Goal: Transaction & Acquisition: Book appointment/travel/reservation

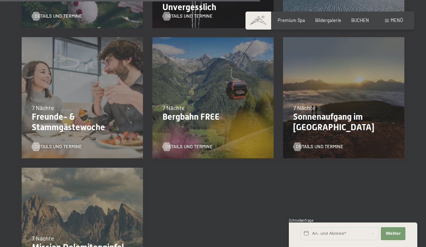
scroll to position [668, 0]
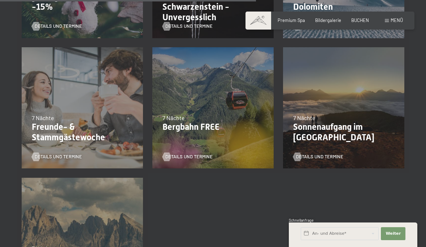
click at [332, 98] on div "23.08.–30.08.2026 7 Nächte Sonnenaufgang im Ahrntal Details und Termine" at bounding box center [343, 108] width 131 height 131
click at [324, 154] on span "Details und Termine" at bounding box center [319, 157] width 47 height 6
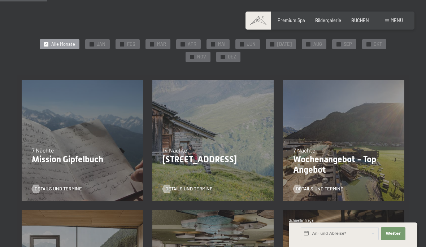
scroll to position [122, 0]
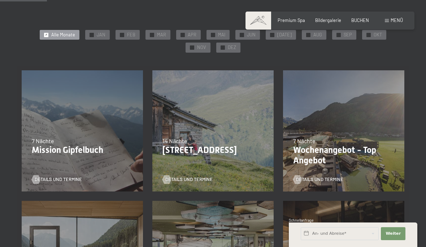
click at [348, 119] on div "21.09.2025–12.04.2026 14.05.–21.06.2026 27.06.2026–01.03.2027 7 Nächte Wochenan…" at bounding box center [343, 131] width 131 height 131
click at [317, 182] on span "Details und Termine" at bounding box center [319, 180] width 47 height 6
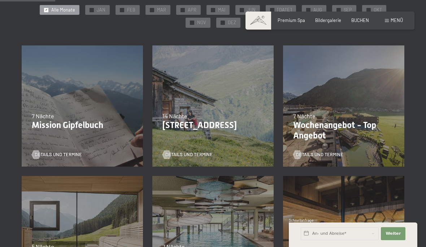
scroll to position [162, 0]
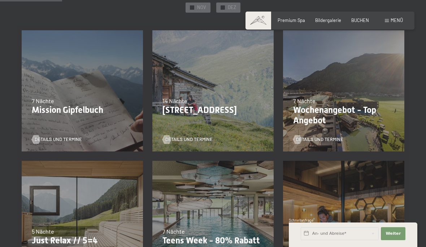
click at [90, 83] on div "14.09.–28.09.2025 12.09.–27.09.2026 7 Nächte Mission Gipfelbuch Details und Ter…" at bounding box center [82, 91] width 131 height 131
click at [67, 142] on span "Details und Termine" at bounding box center [58, 139] width 47 height 6
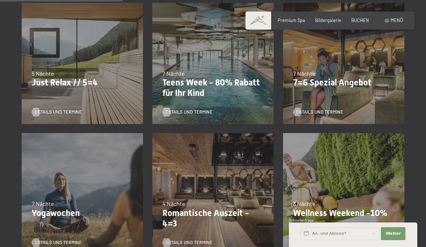
scroll to position [321, 0]
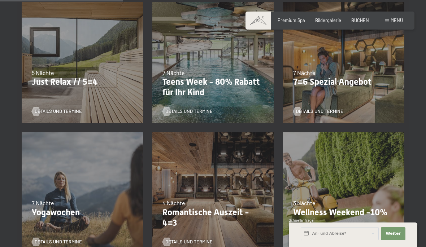
click at [328, 108] on span "Details und Termine" at bounding box center [319, 111] width 47 height 6
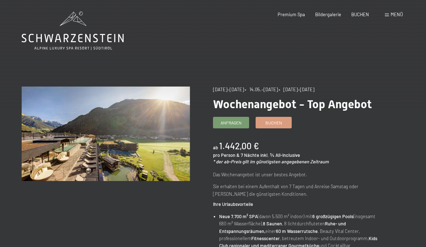
click at [279, 120] on span "Buchen" at bounding box center [273, 123] width 17 height 6
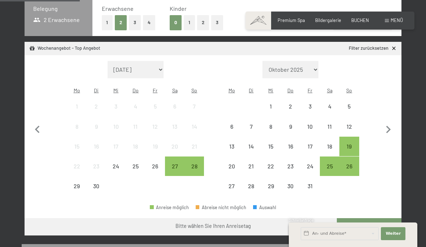
scroll to position [175, 0]
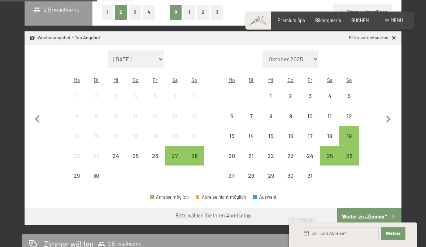
click at [310, 59] on select "Oktober 2025 November 2025 Dezember 2025 Januar 2026 Februar 2026 März 2026 Apr…" at bounding box center [290, 59] width 56 height 17
select select "2026-09-01"
select select "2026-10-01"
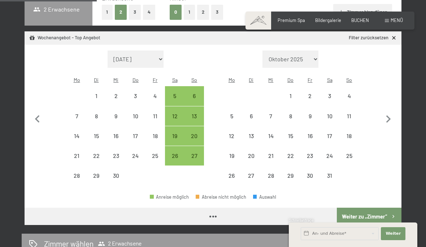
select select "2026-09-01"
select select "2026-10-01"
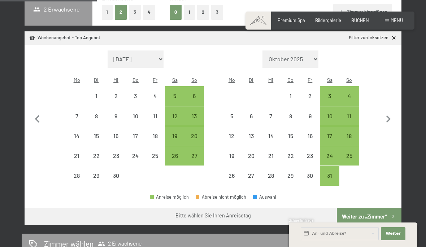
click at [352, 133] on div "18" at bounding box center [349, 142] width 18 height 18
select select "[DATE]"
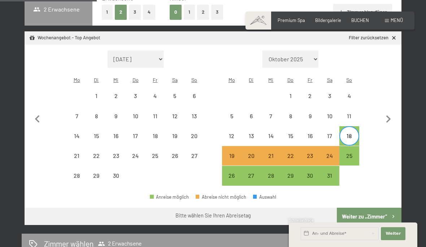
click at [351, 156] on div "25" at bounding box center [349, 162] width 18 height 18
select select "2026-09-01"
select select "2026-10-01"
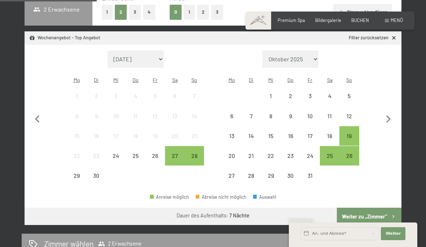
click at [366, 216] on button "Weiter zu „Zimmer“" at bounding box center [369, 216] width 65 height 17
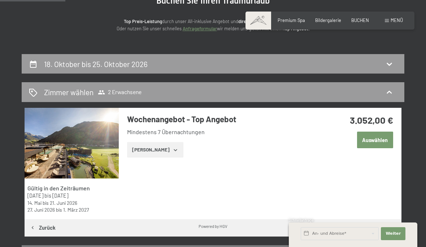
scroll to position [84, 0]
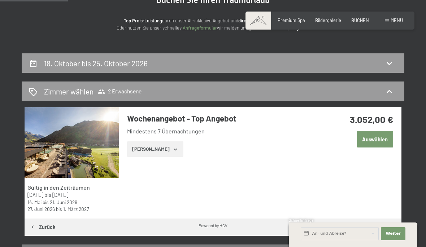
click at [173, 148] on icon "button" at bounding box center [176, 150] width 6 height 6
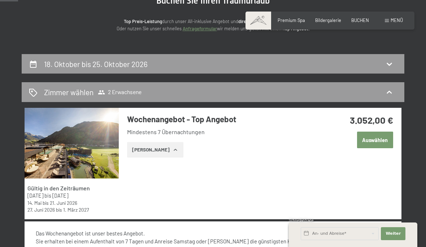
scroll to position [83, 0]
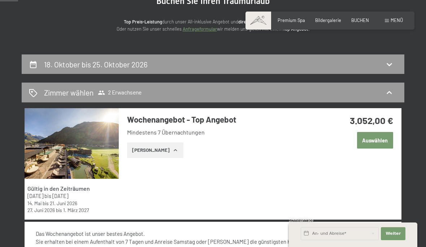
click at [387, 70] on div "18. Oktober bis 25. Oktober 2026" at bounding box center [213, 65] width 383 height 20
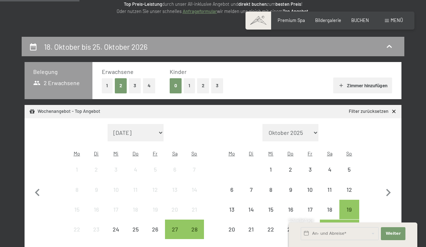
scroll to position [126, 0]
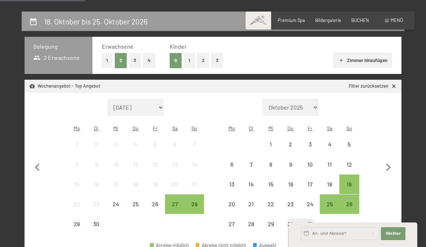
click at [348, 185] on div "19" at bounding box center [349, 191] width 18 height 18
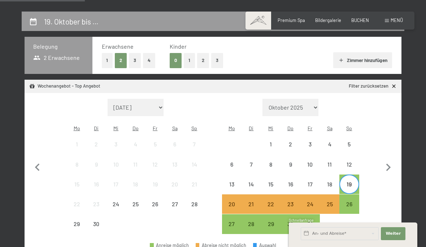
click at [352, 203] on div "26" at bounding box center [349, 210] width 18 height 18
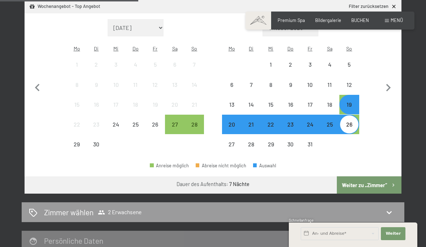
click at [372, 183] on button "Weiter zu „Zimmer“" at bounding box center [369, 185] width 65 height 17
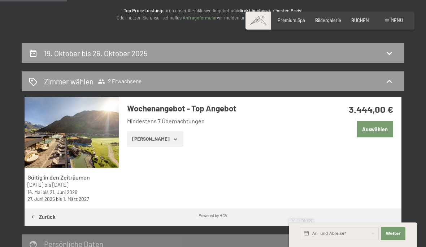
scroll to position [0, 0]
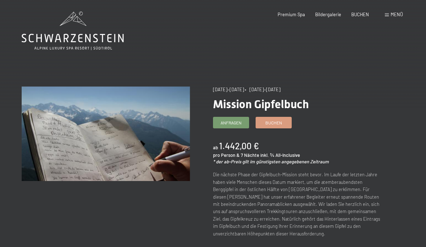
click at [275, 125] on link "Buchen" at bounding box center [273, 122] width 35 height 11
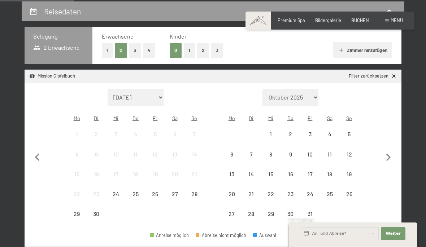
scroll to position [140, 0]
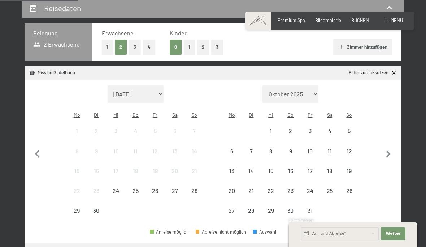
click at [308, 95] on select "Oktober 2025 November 2025 Dezember 2025 Januar 2026 Februar 2026 März 2026 Apr…" at bounding box center [290, 94] width 56 height 17
click at [310, 92] on select "Oktober 2025 November 2025 Dezember 2025 Januar 2026 Februar 2026 März 2026 Apr…" at bounding box center [290, 94] width 56 height 17
select select "2026-09-01"
select select "2026-10-01"
select select "2026-09-01"
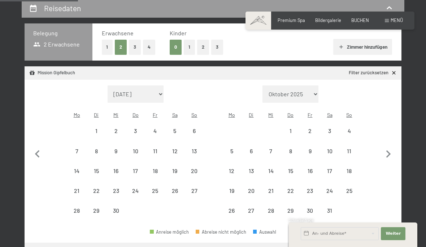
select select "2026-10-01"
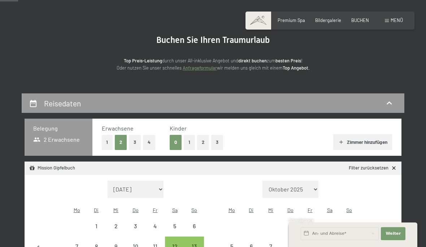
scroll to position [0, 0]
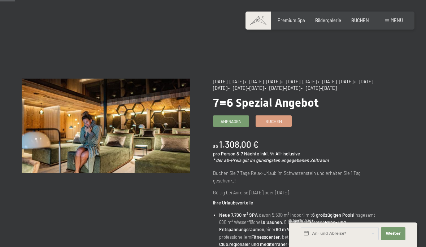
scroll to position [33, 0]
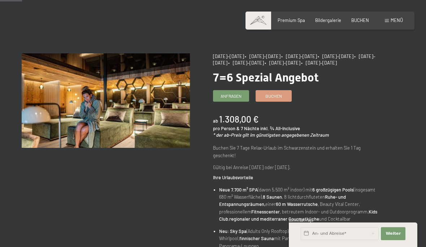
click at [277, 99] on link "Buchen" at bounding box center [273, 96] width 35 height 11
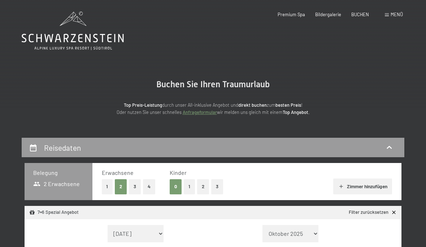
select select "[DATE]"
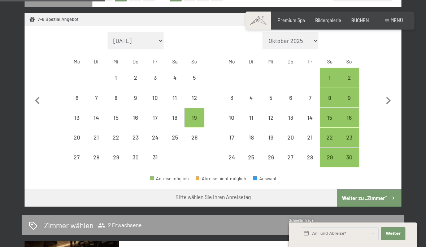
scroll to position [194, 0]
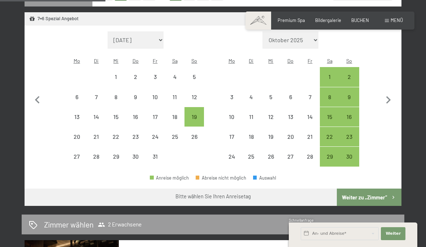
click at [190, 114] on div "19" at bounding box center [194, 123] width 18 height 18
select select "[DATE]"
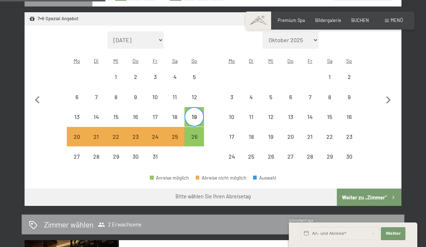
click at [361, 198] on button "Weiter zu „Zimmer“" at bounding box center [369, 197] width 65 height 17
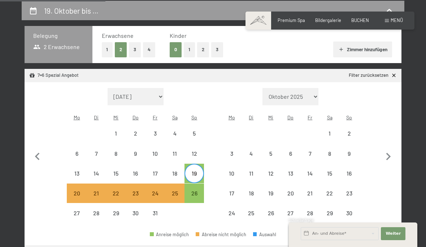
select select "[DATE]"
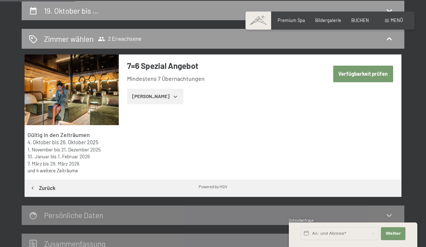
click at [358, 73] on button "Verfügbarkeit prüfen" at bounding box center [363, 74] width 60 height 17
select select "[DATE]"
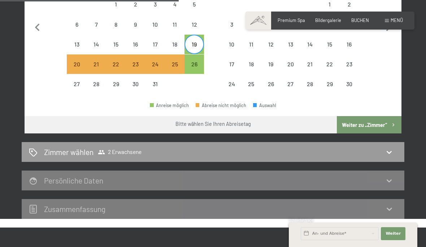
click at [367, 122] on button "Weiter zu „Zimmer“" at bounding box center [369, 124] width 65 height 17
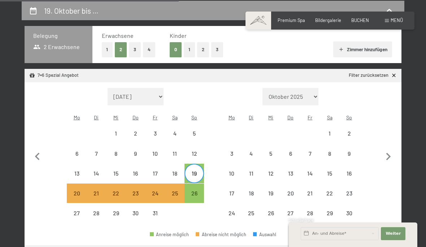
select select "[DATE]"
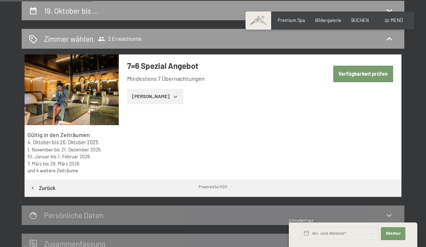
click at [161, 97] on button "[PERSON_NAME]" at bounding box center [155, 97] width 56 height 16
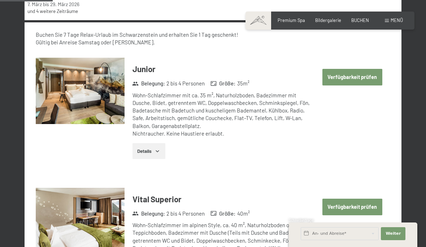
scroll to position [297, 0]
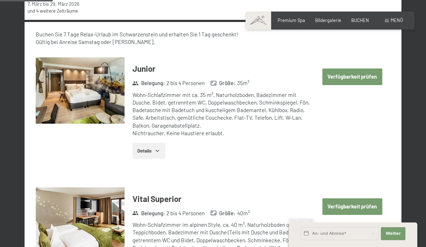
click at [354, 74] on button "Verfügbarkeit prüfen" at bounding box center [352, 77] width 60 height 17
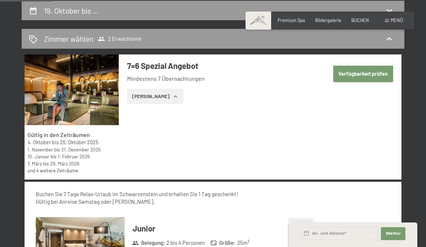
select select "[DATE]"
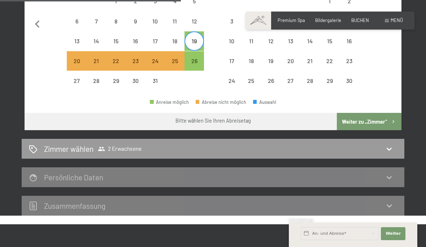
scroll to position [270, 0]
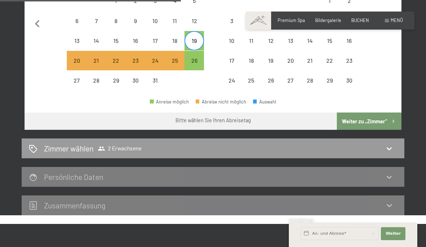
click at [194, 59] on div "26" at bounding box center [194, 67] width 18 height 18
select select "[DATE]"
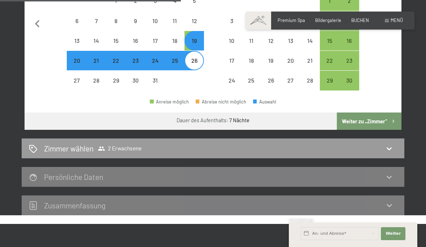
select select "[DATE]"
click at [374, 117] on button "Weiter zu „Zimmer“" at bounding box center [369, 121] width 65 height 17
select select "[DATE]"
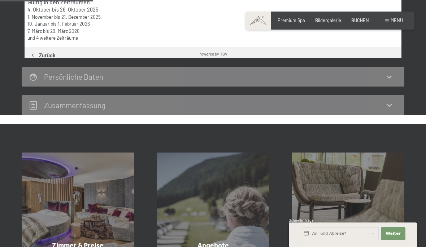
scroll to position [137, 0]
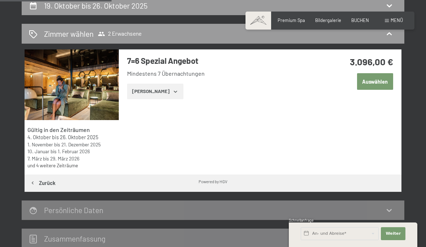
click at [383, 80] on button "Auswählen" at bounding box center [375, 81] width 36 height 17
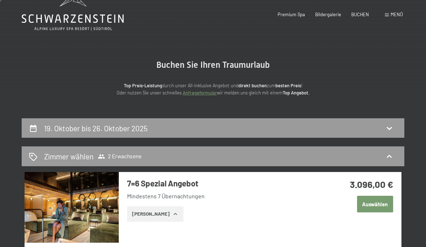
scroll to position [0, 0]
